Goal: Task Accomplishment & Management: Use online tool/utility

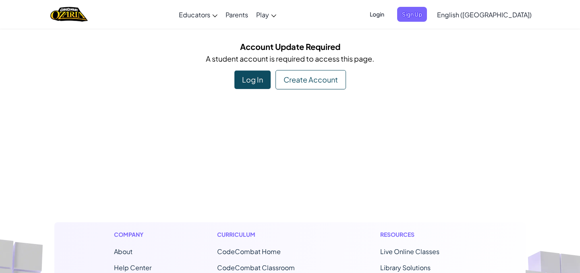
click at [254, 84] on div "Log In" at bounding box center [253, 80] width 36 height 19
